Goal: Check status: Check status

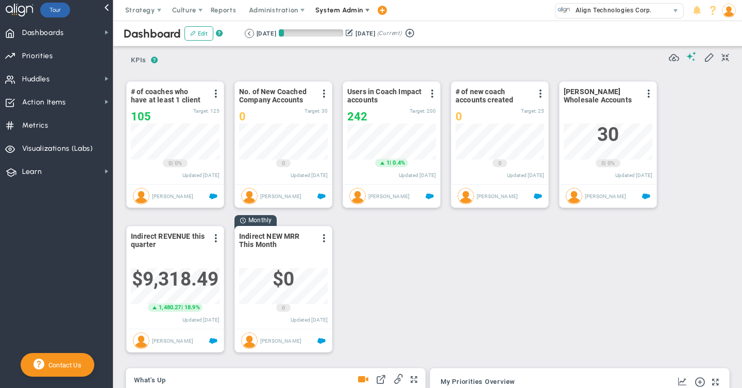
click at [332, 9] on span "System Admin" at bounding box center [339, 10] width 48 height 8
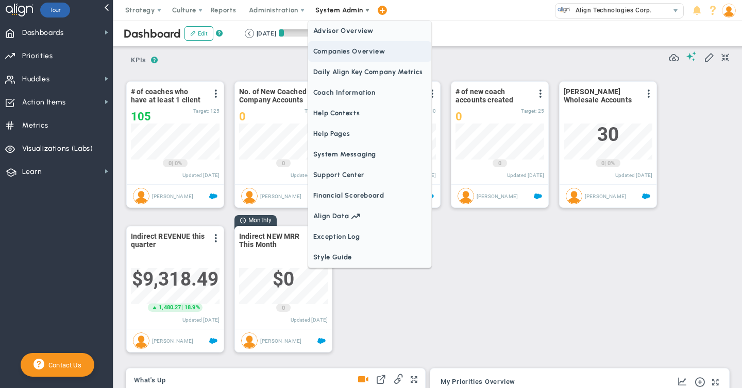
click at [328, 51] on span "Companies Overview" at bounding box center [369, 51] width 123 height 21
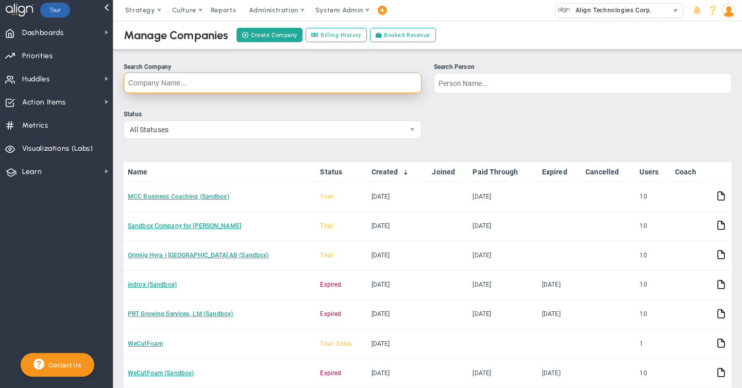
click at [173, 88] on input "Search Company" at bounding box center [273, 83] width 298 height 21
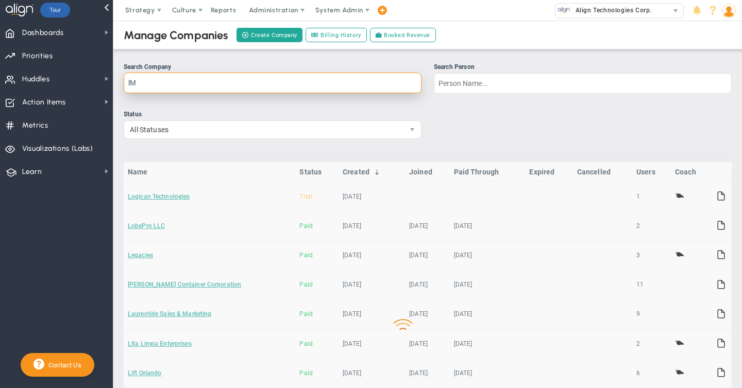
type input "l"
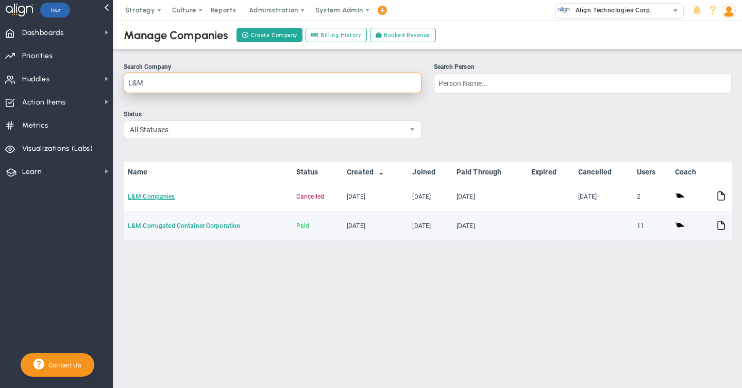
type input "L&M"
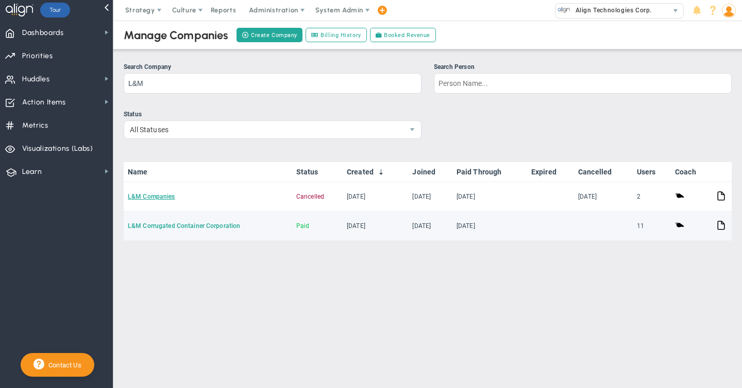
click at [180, 225] on link "L&M Corrugated Container Corporation" at bounding box center [184, 225] width 112 height 7
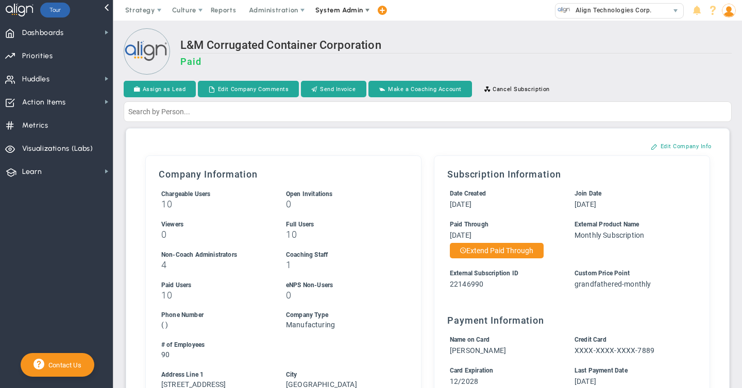
click at [339, 9] on span "System Admin" at bounding box center [339, 10] width 48 height 8
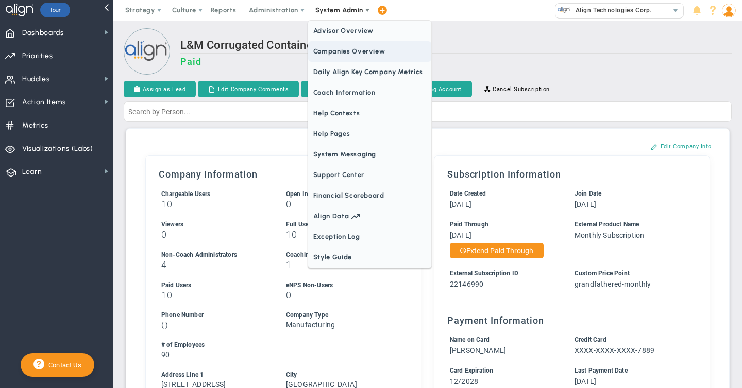
click at [338, 53] on span "Companies Overview" at bounding box center [369, 51] width 123 height 21
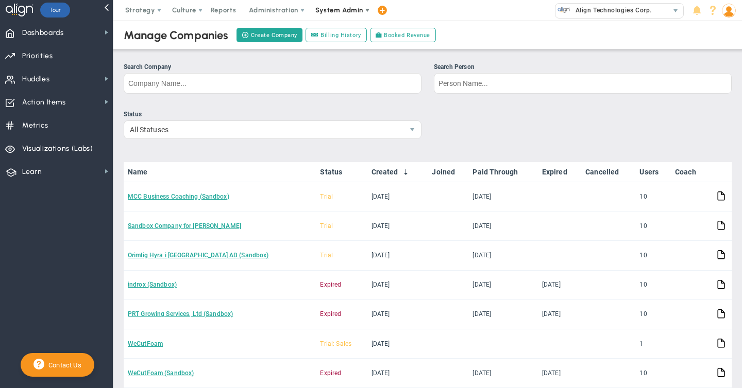
click at [346, 14] on span "System Admin" at bounding box center [339, 10] width 65 height 21
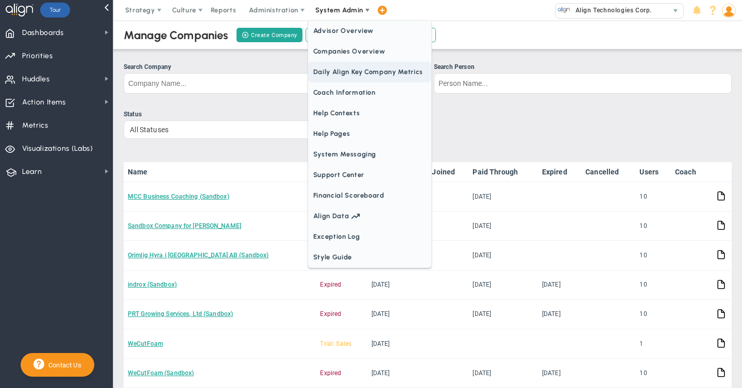
click at [335, 70] on span "Daily Align Key Company Metrics" at bounding box center [369, 72] width 123 height 21
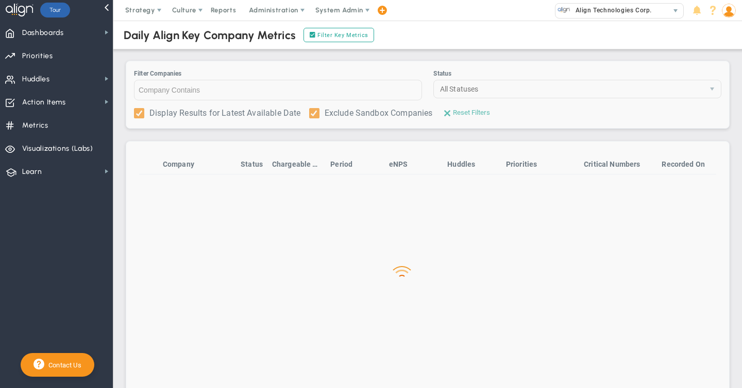
click at [183, 91] on div at bounding box center [427, 279] width 628 height 517
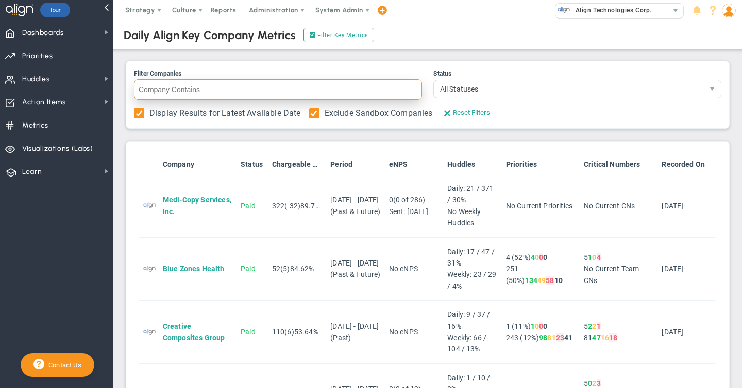
click at [179, 91] on input "Filter Companies" at bounding box center [278, 89] width 288 height 21
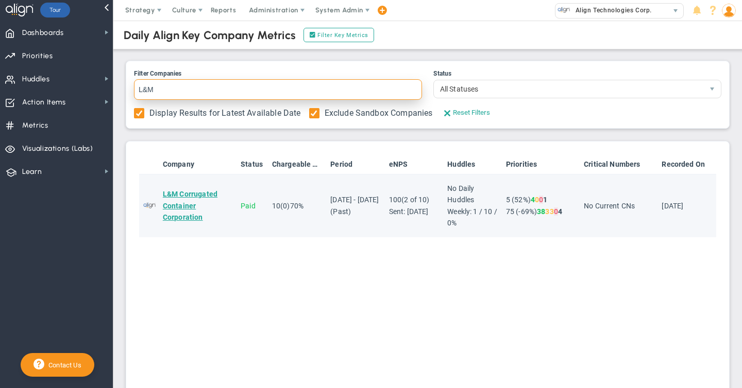
type input "L&M"
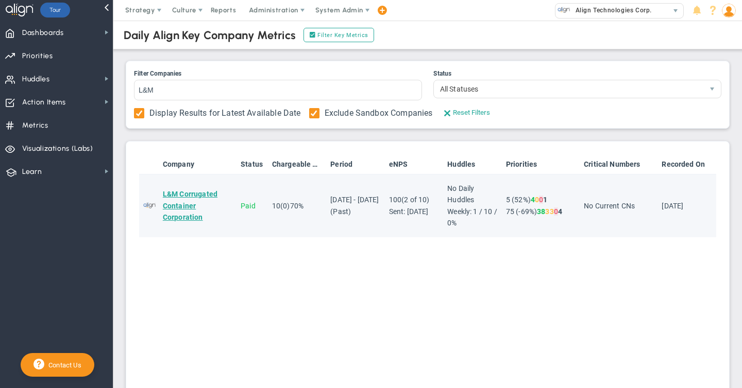
click at [184, 192] on span "L&M Corrugated Container Corporation" at bounding box center [190, 205] width 55 height 31
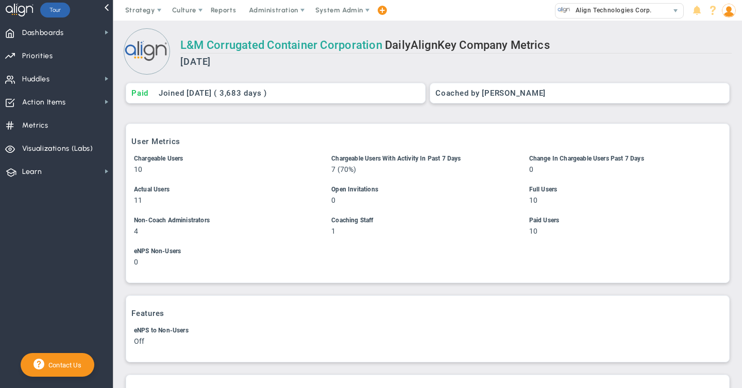
click at [287, 43] on link "L&M Corrugated Container Corporation" at bounding box center [281, 45] width 202 height 13
